Goal: Find specific page/section: Find specific page/section

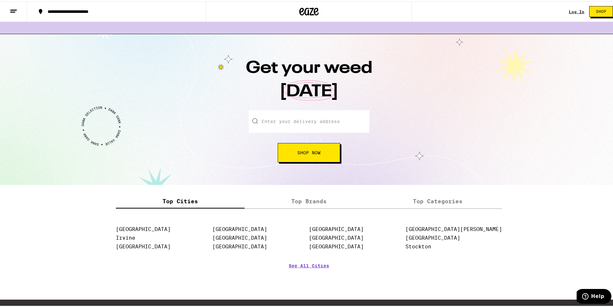
scroll to position [762, 0]
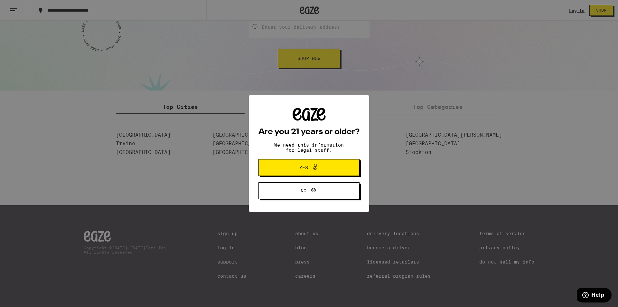
click at [322, 165] on span "Yes" at bounding box center [308, 167] width 49 height 8
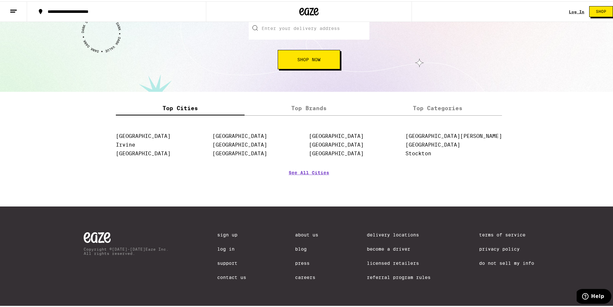
scroll to position [0, 0]
click at [301, 273] on link "Careers" at bounding box center [306, 275] width 23 height 5
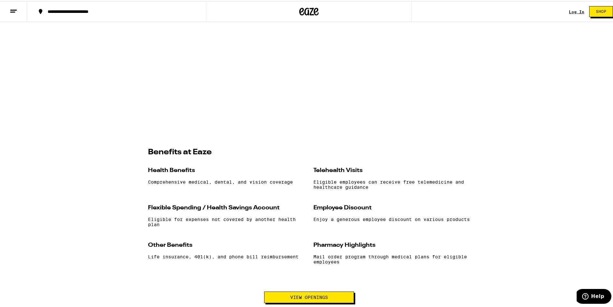
scroll to position [579, 0]
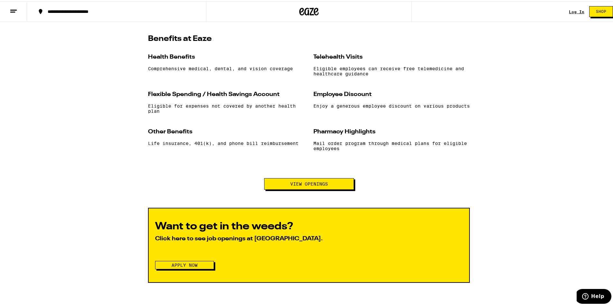
click at [296, 188] on button "View Openings" at bounding box center [309, 183] width 90 height 12
